Goal: Check status: Check status

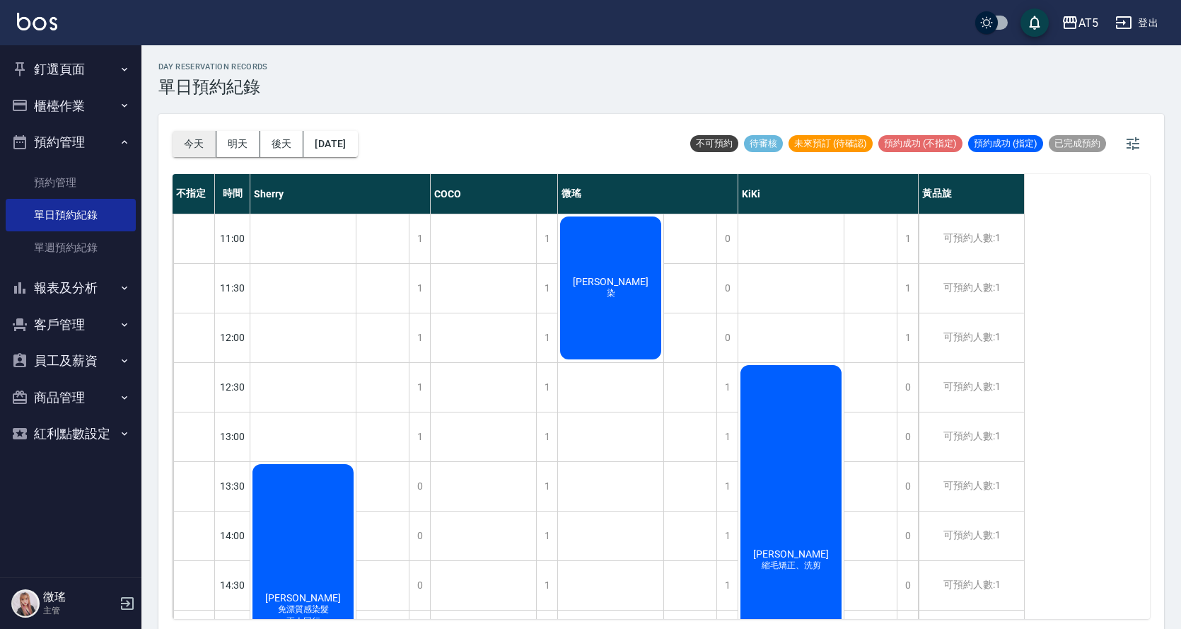
click at [182, 146] on button "今天" at bounding box center [195, 144] width 44 height 26
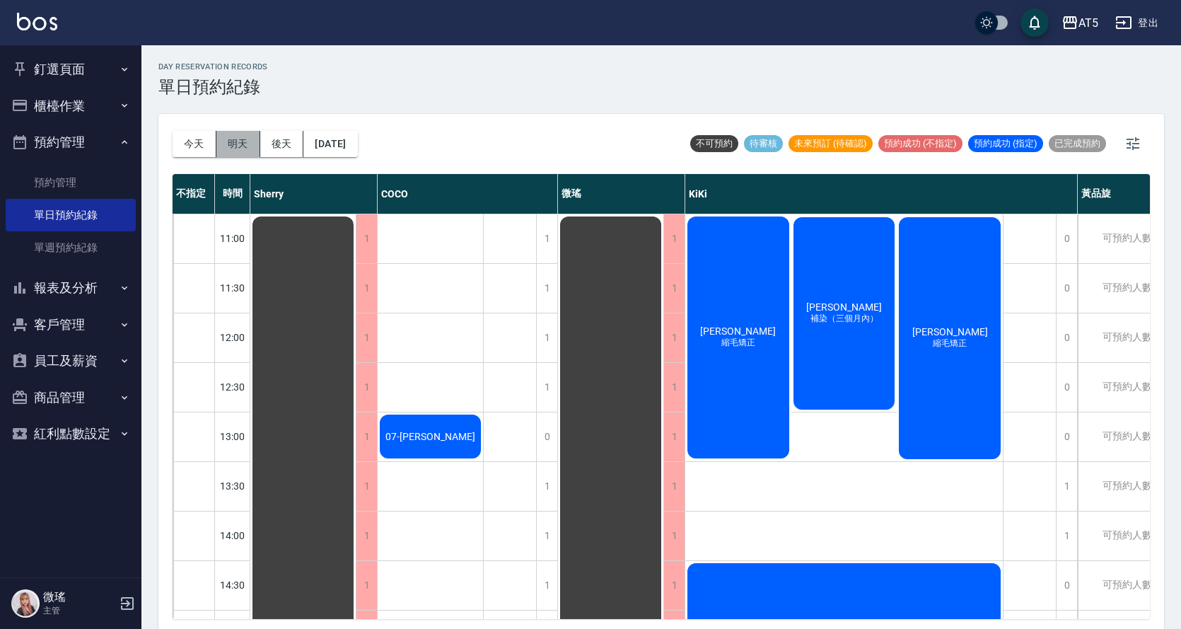
click at [253, 143] on button "明天" at bounding box center [238, 144] width 44 height 26
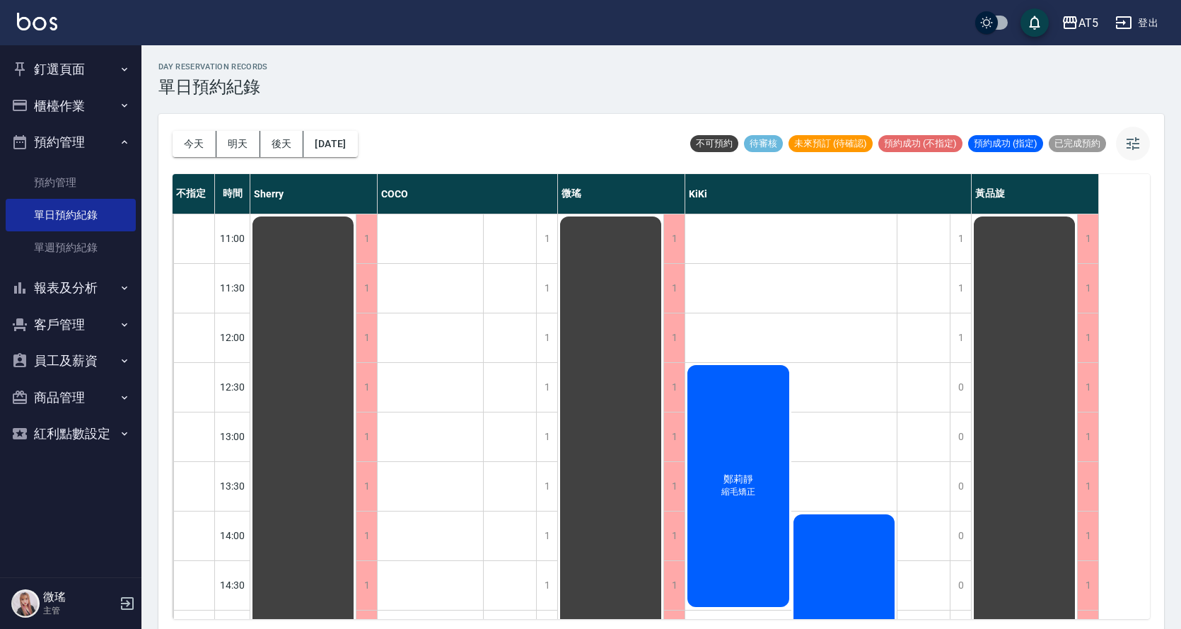
click at [1132, 134] on button "button" at bounding box center [1133, 144] width 34 height 34
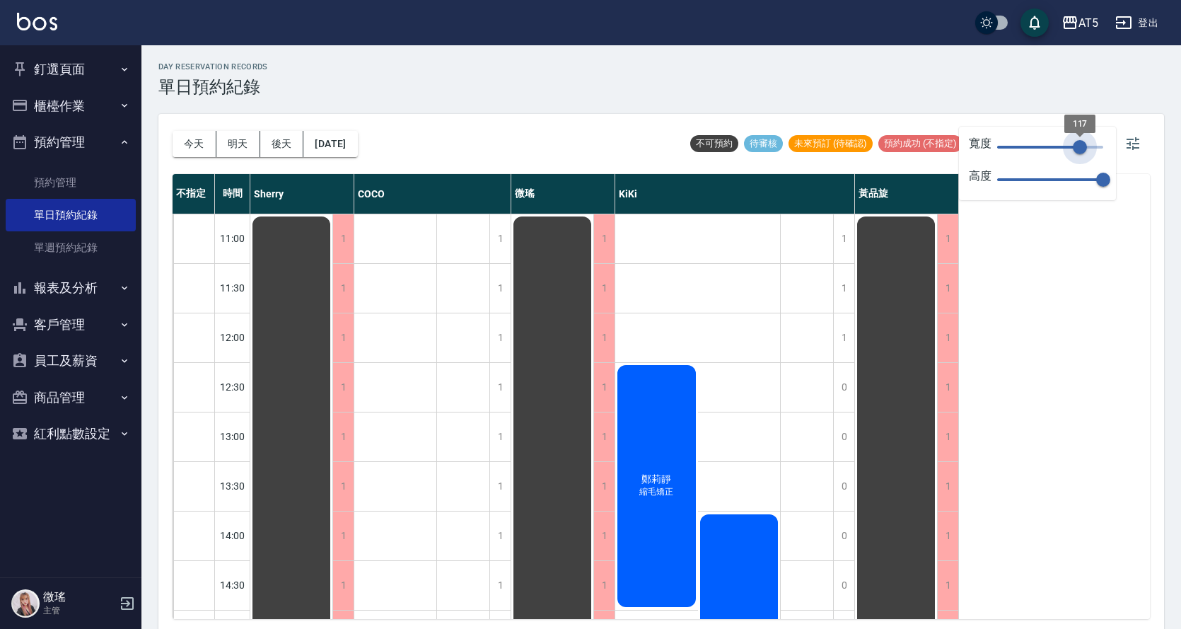
type input "118"
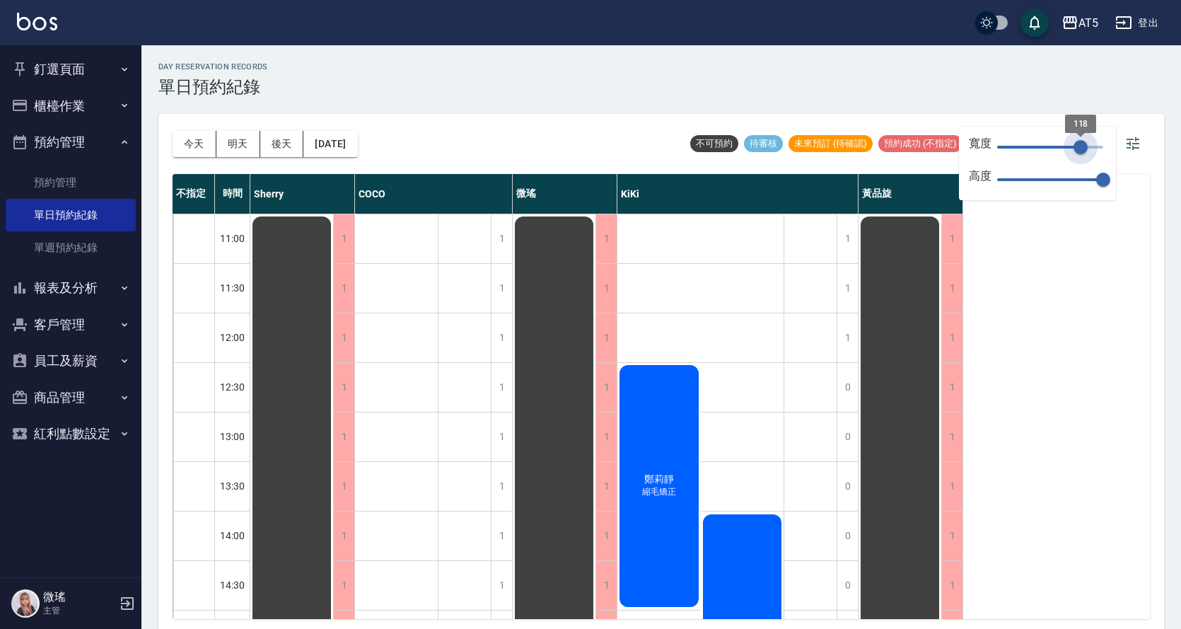
drag, startPoint x: 1097, startPoint y: 148, endPoint x: 1081, endPoint y: 150, distance: 17.1
click at [1081, 150] on span "118" at bounding box center [1080, 147] width 14 height 14
click at [512, 106] on div "day Reservation records 單日預約紀錄 [DATE] [DATE] [DATE] [DATE] 不可預約 待審核 未來預訂 (待確認) …" at bounding box center [660, 339] width 1039 height 588
drag, startPoint x: 1134, startPoint y: 143, endPoint x: 936, endPoint y: 138, distance: 197.4
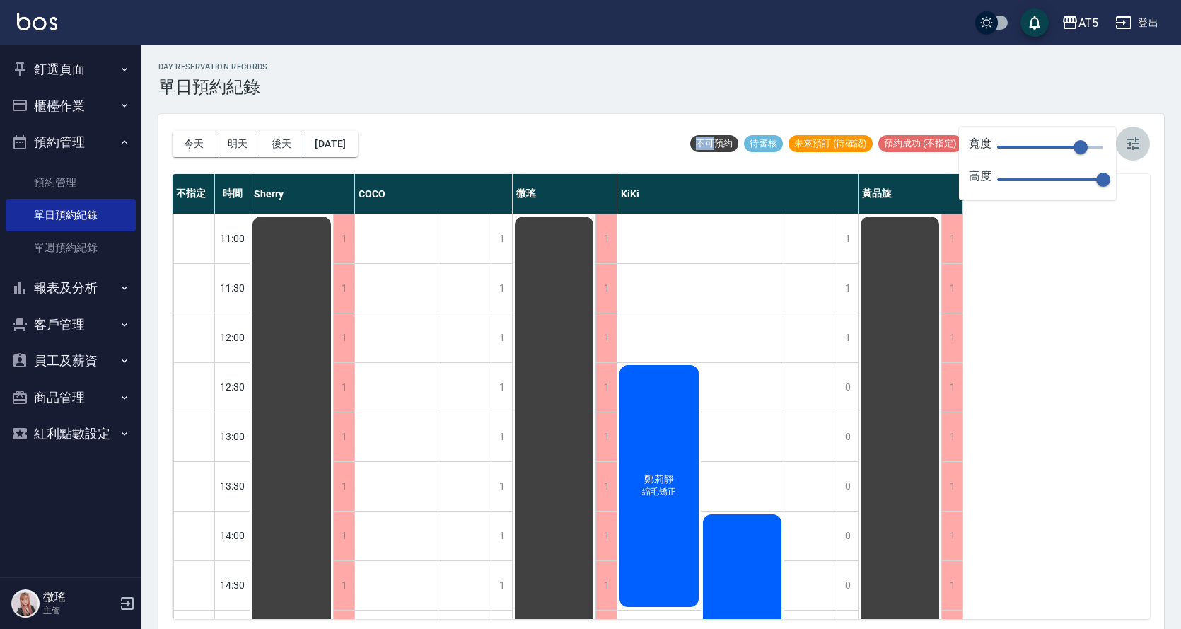
click at [1134, 142] on icon "button" at bounding box center [1132, 143] width 17 height 17
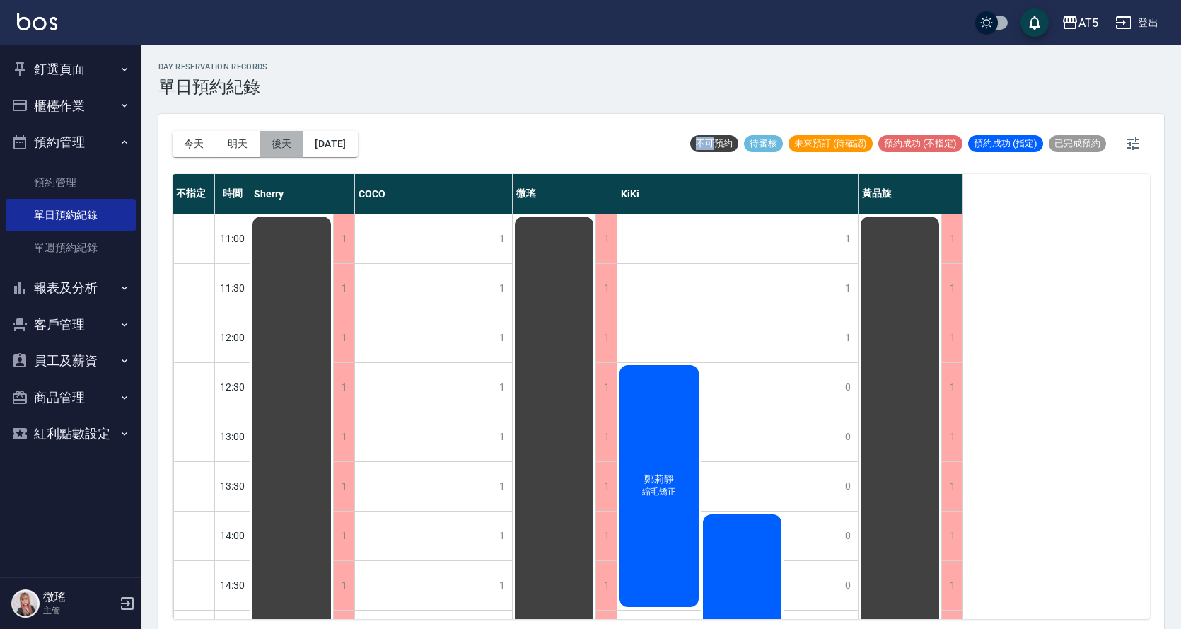
click at [289, 143] on button "後天" at bounding box center [282, 144] width 44 height 26
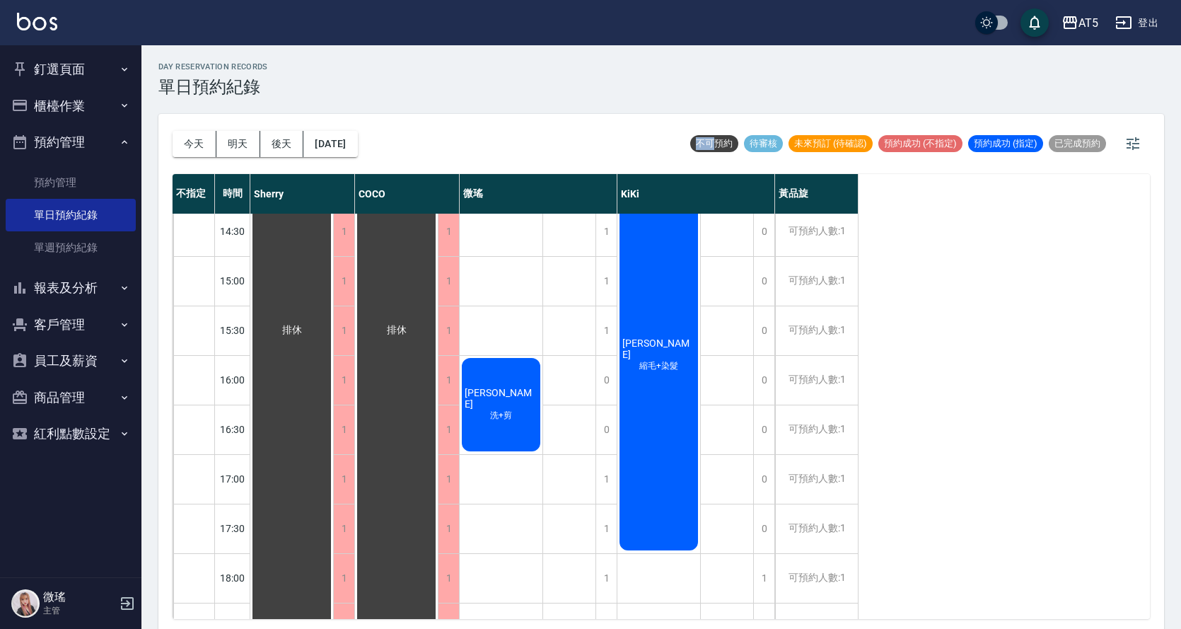
scroll to position [212, 0]
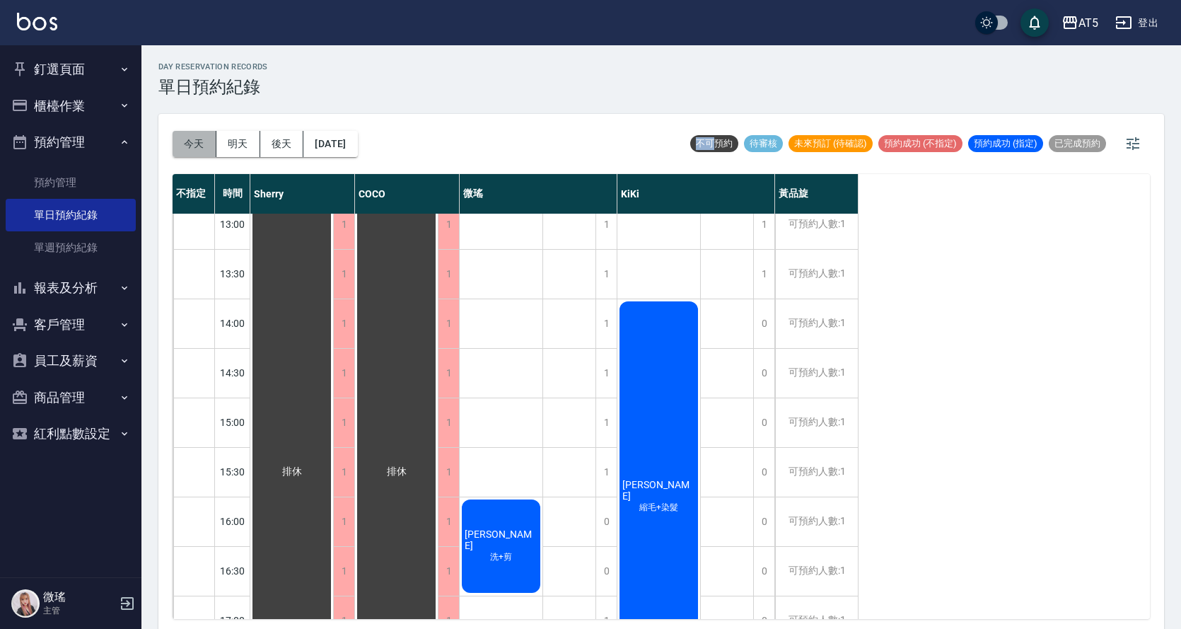
click at [208, 141] on button "今天" at bounding box center [195, 144] width 44 height 26
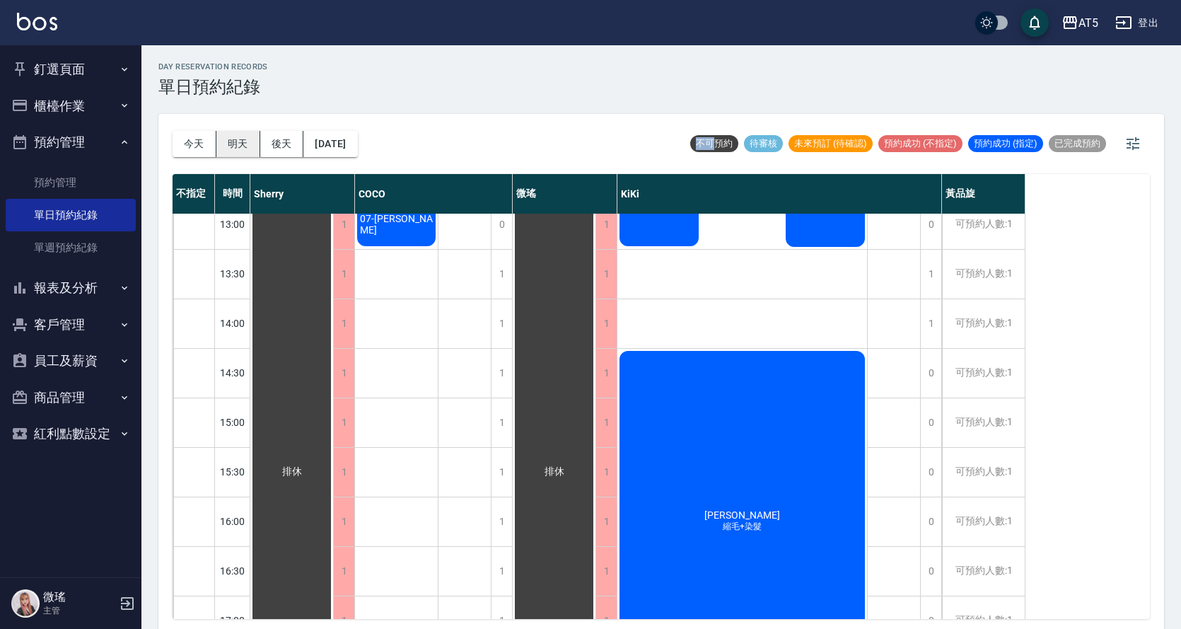
click at [259, 138] on button "明天" at bounding box center [238, 144] width 44 height 26
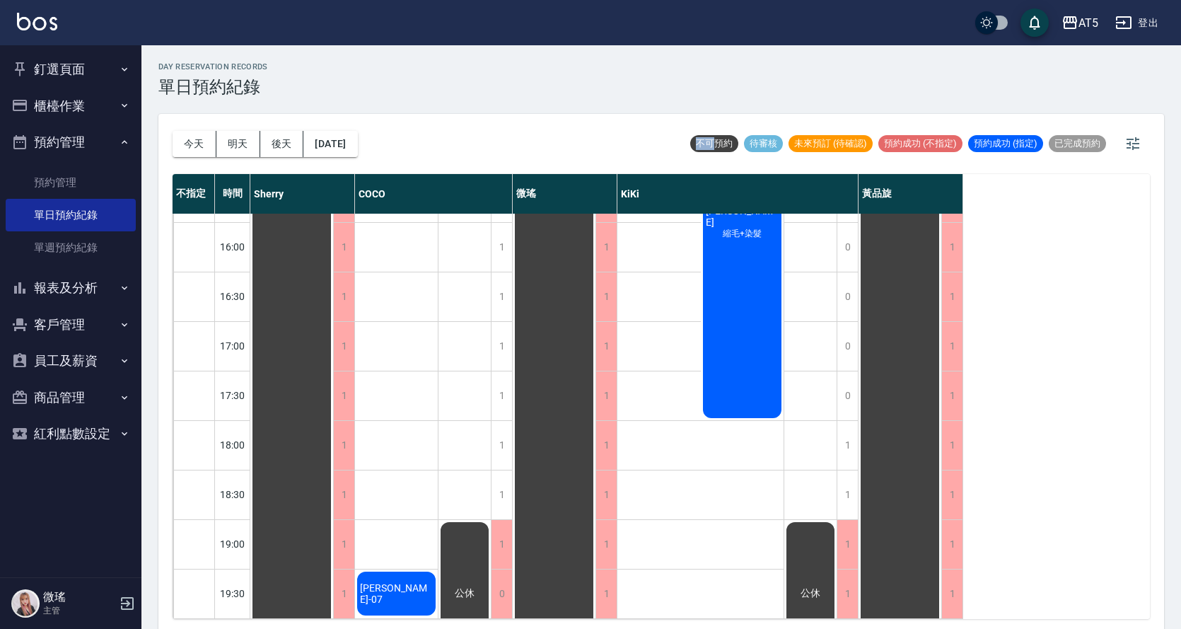
scroll to position [497, 0]
